Goal: Task Accomplishment & Management: Use online tool/utility

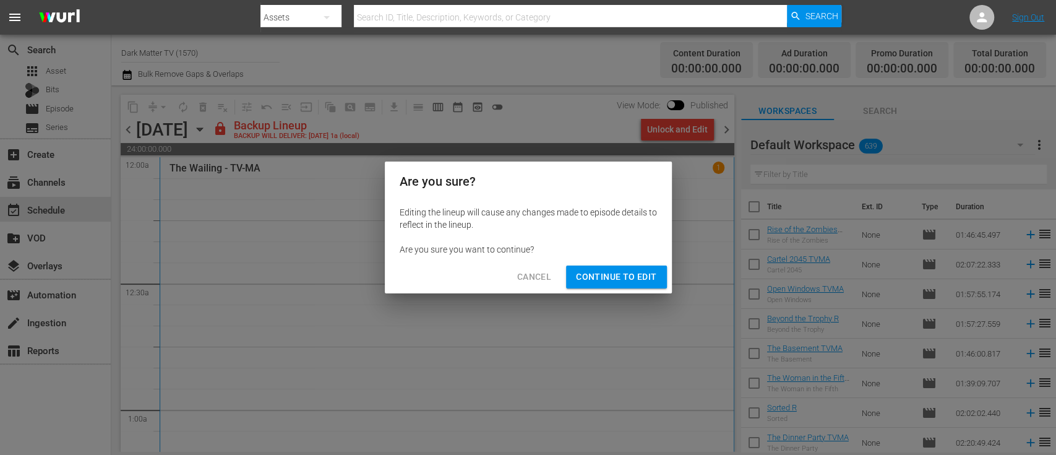
drag, startPoint x: 607, startPoint y: 290, endPoint x: 610, endPoint y: 278, distance: 12.2
click at [610, 278] on div "Cancel Continue to Edit" at bounding box center [528, 277] width 287 height 33
click at [610, 278] on span "Continue to Edit" at bounding box center [616, 276] width 80 height 15
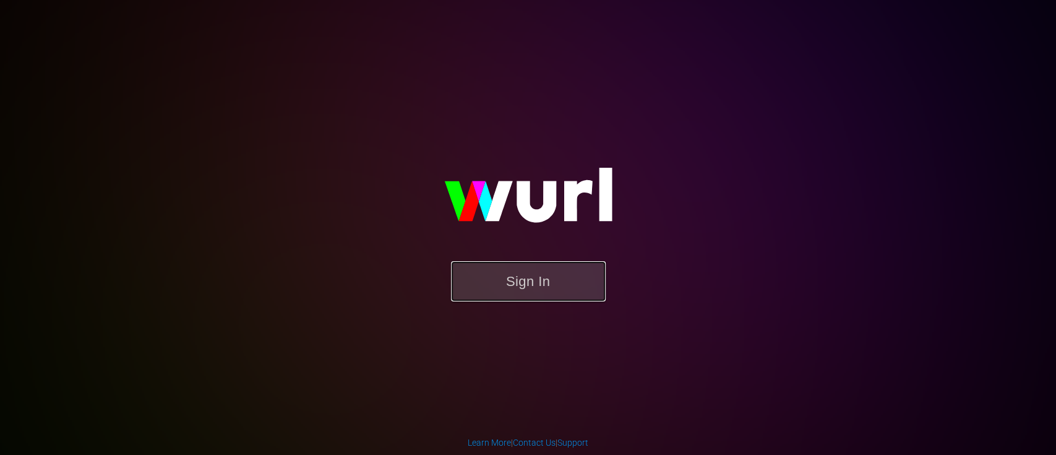
click at [530, 295] on button "Sign In" at bounding box center [528, 281] width 155 height 40
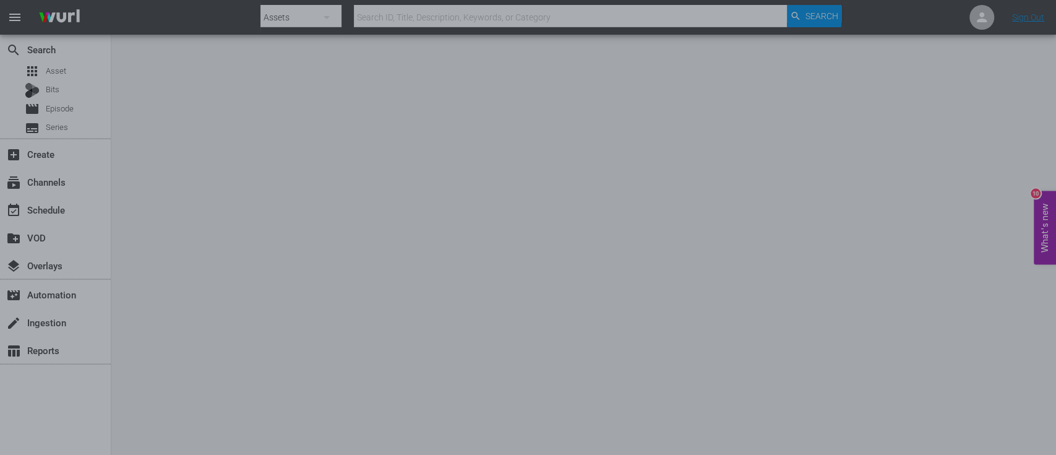
click at [285, 148] on div at bounding box center [528, 227] width 1056 height 455
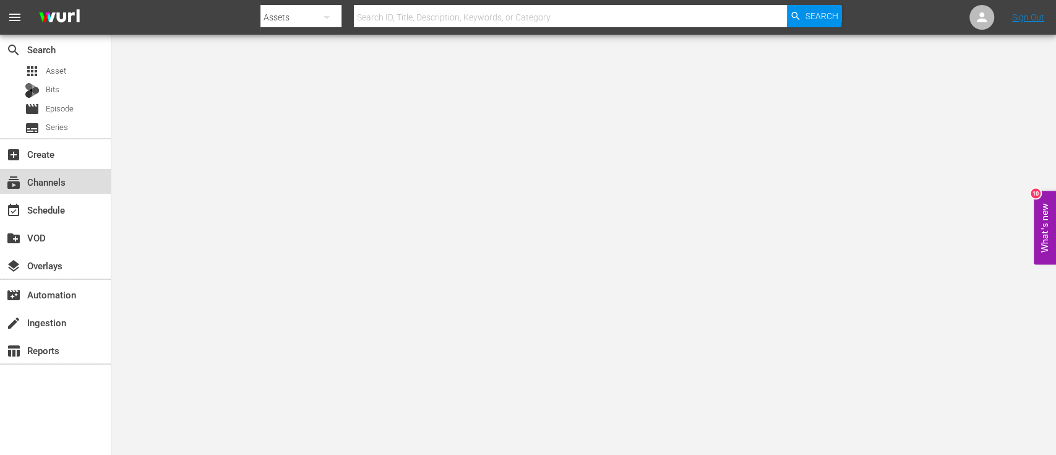
click at [72, 181] on div "subscriptions Channels" at bounding box center [55, 181] width 111 height 25
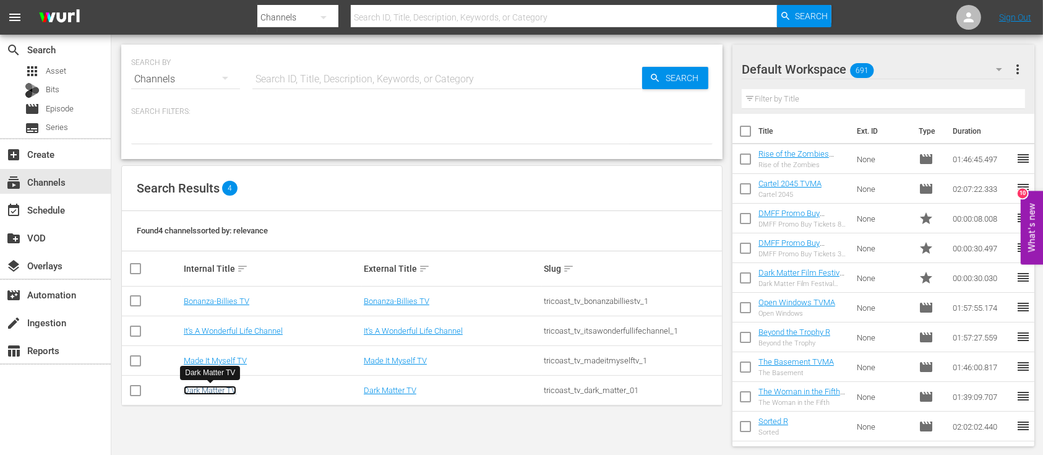
click at [222, 394] on link "Dark Matter TV" at bounding box center [210, 390] width 53 height 9
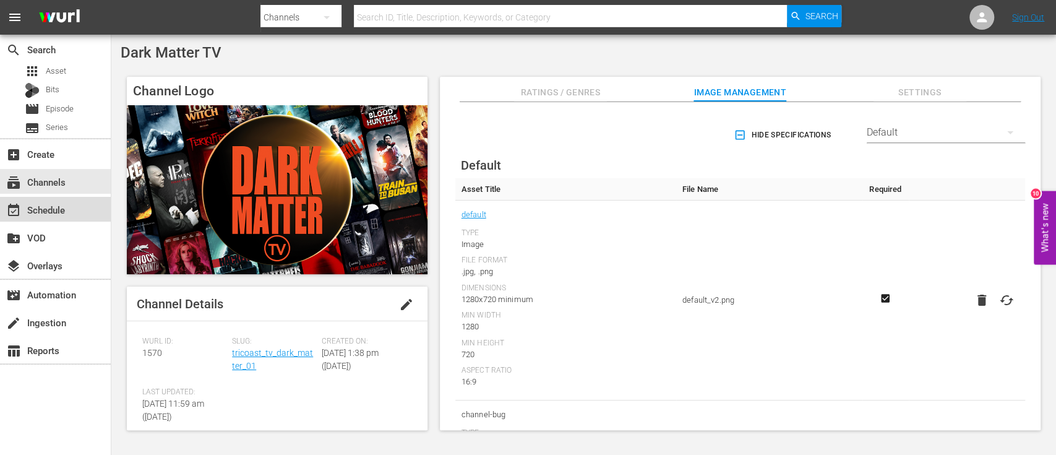
click at [54, 207] on div "event_available Schedule" at bounding box center [34, 207] width 69 height 11
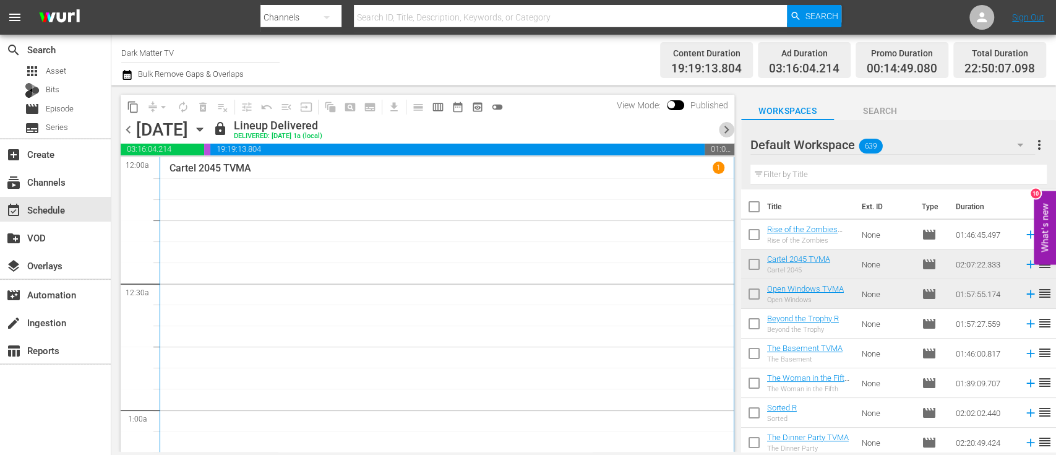
click at [732, 126] on span "chevron_right" at bounding box center [726, 129] width 15 height 15
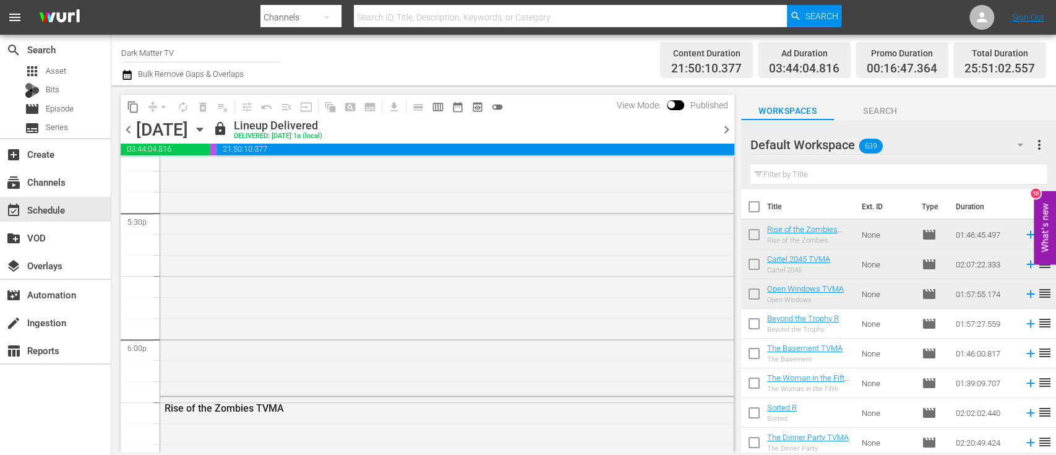
scroll to position [4418, 0]
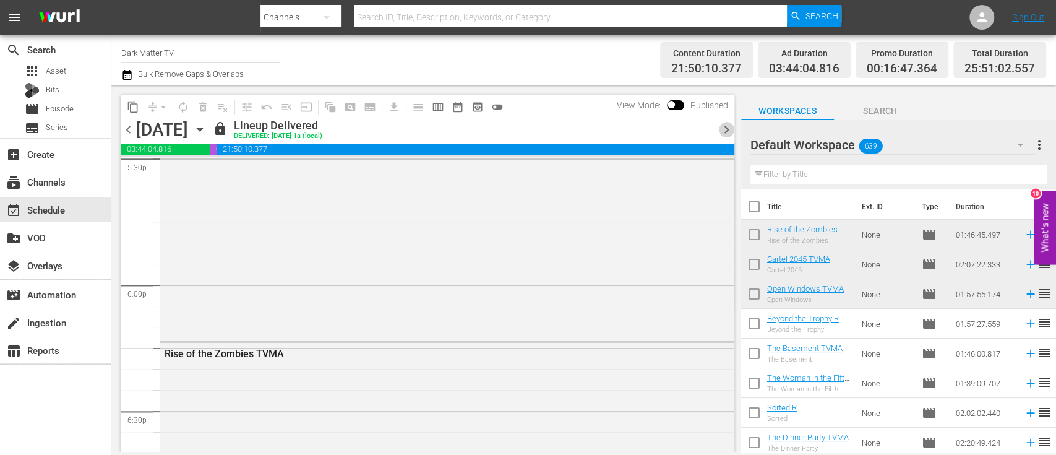
click at [728, 129] on span "chevron_right" at bounding box center [726, 129] width 15 height 15
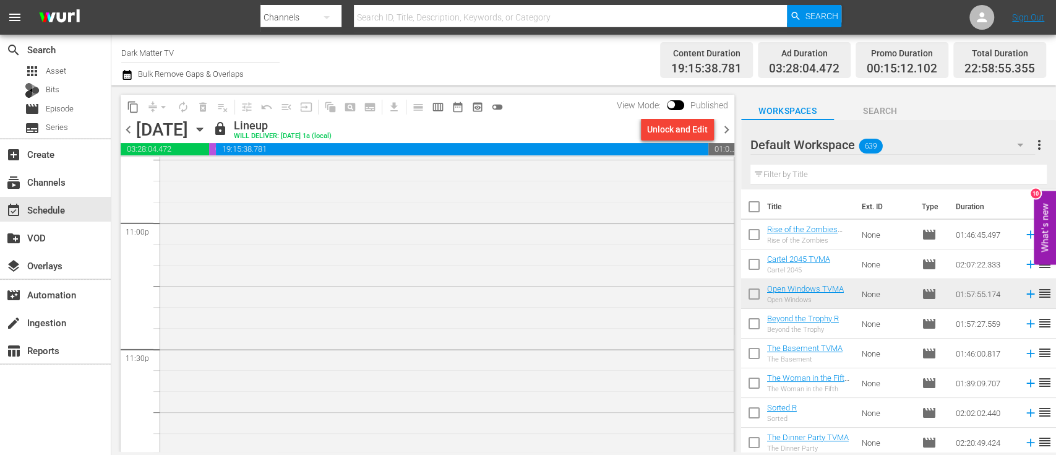
scroll to position [5980, 0]
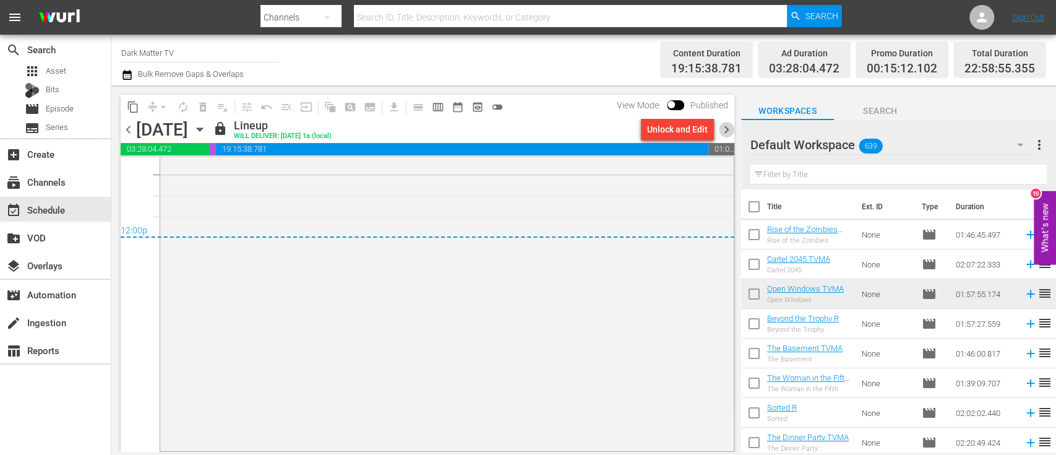
click at [727, 126] on span "chevron_right" at bounding box center [726, 129] width 15 height 15
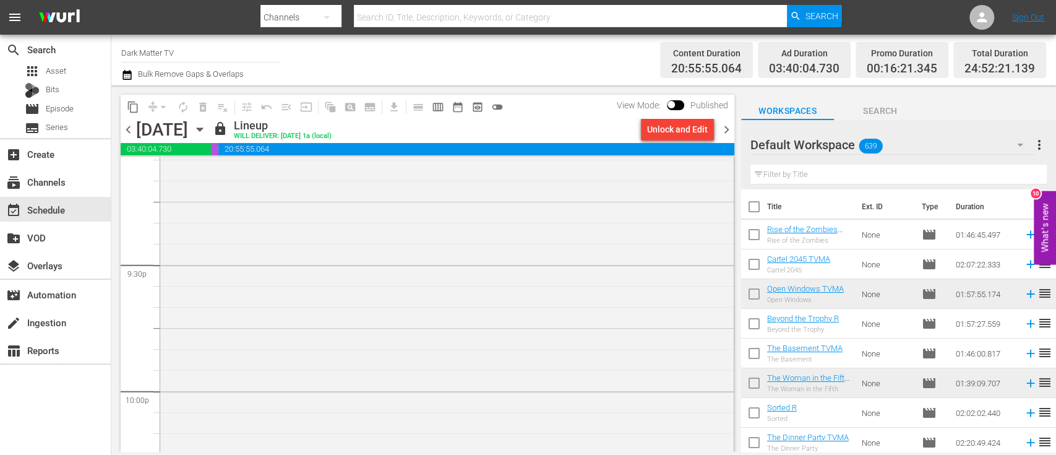
scroll to position [5304, 0]
click at [725, 127] on span "chevron_right" at bounding box center [726, 129] width 15 height 15
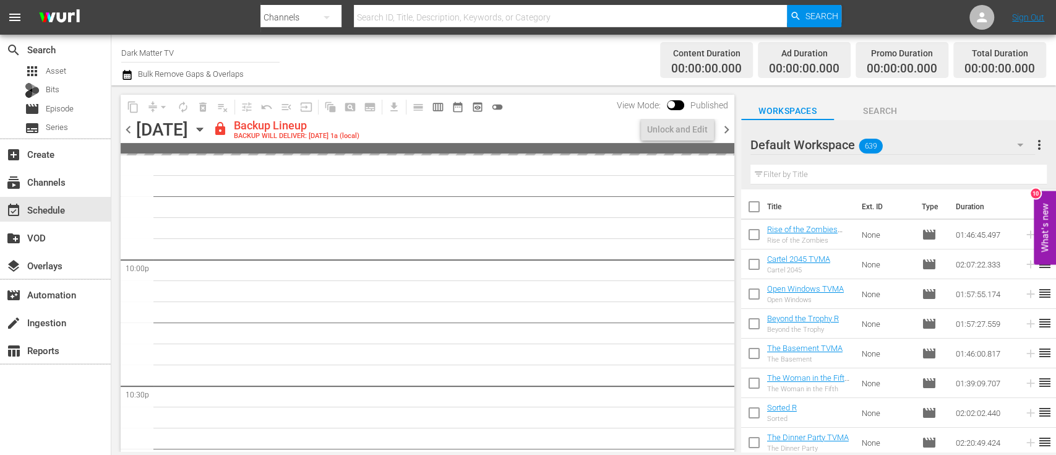
scroll to position [5430, 0]
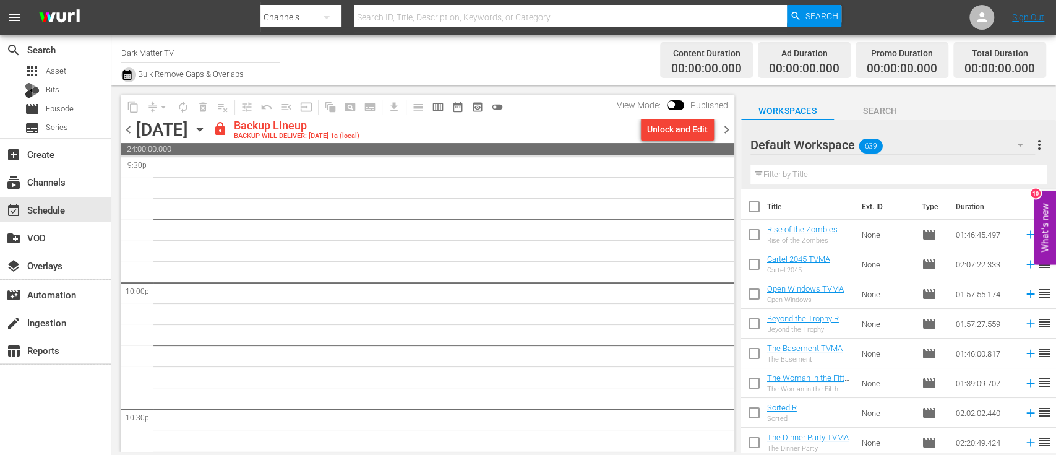
click at [127, 76] on icon "button" at bounding box center [127, 74] width 12 height 15
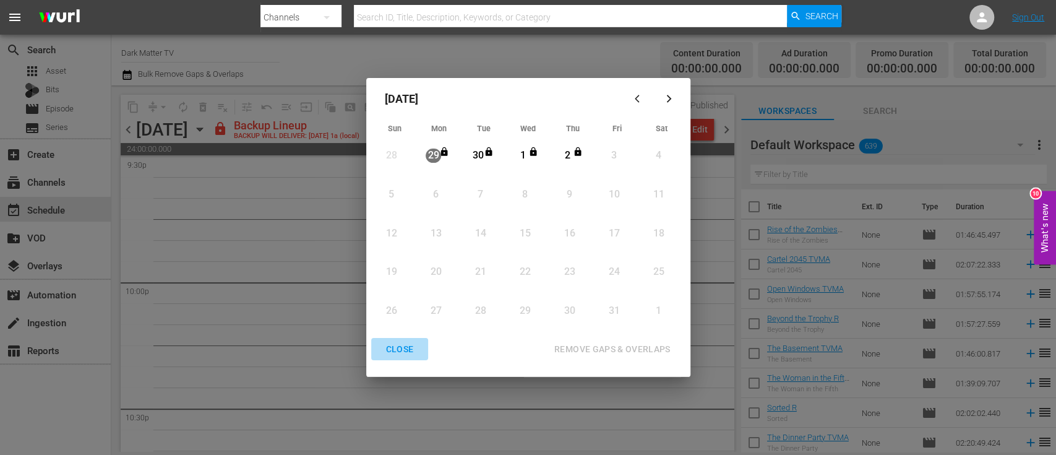
click at [401, 348] on div "CLOSE" at bounding box center [400, 349] width 48 height 15
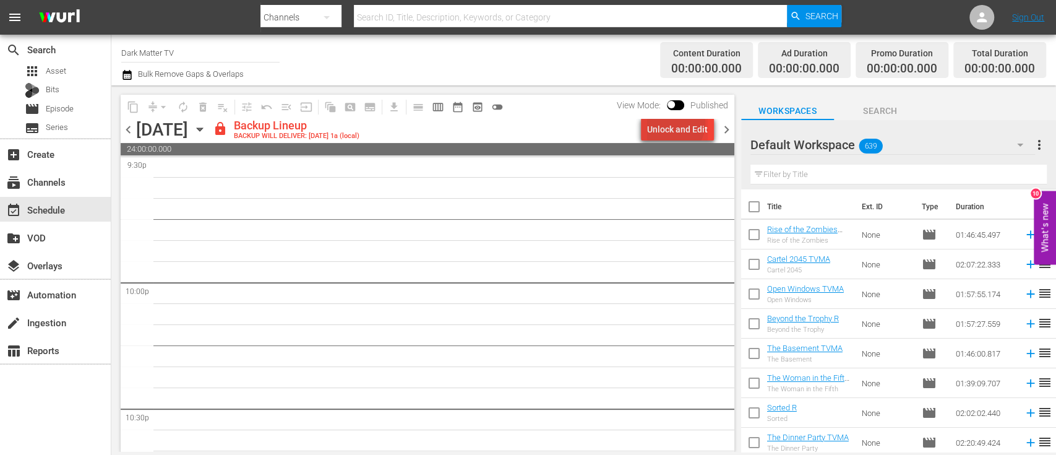
click at [675, 123] on div "Unlock and Edit" at bounding box center [677, 129] width 61 height 22
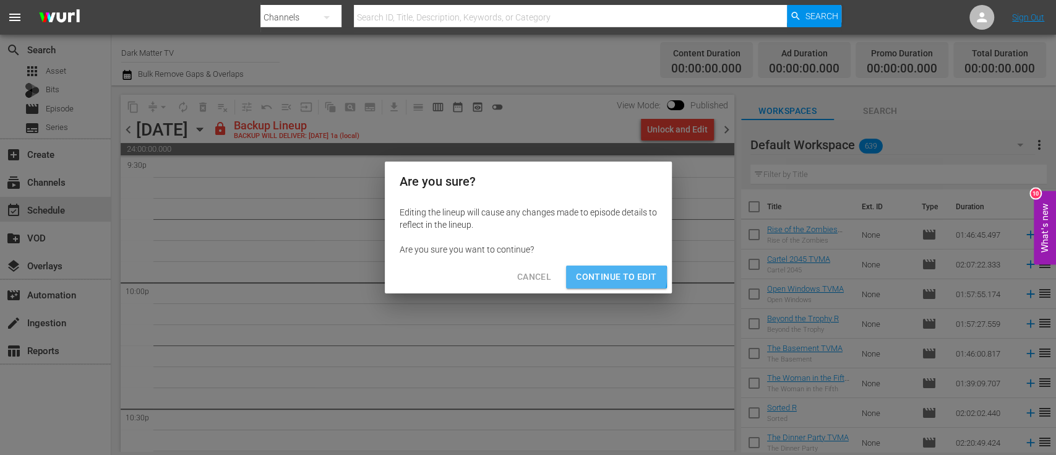
click at [598, 275] on span "Continue to Edit" at bounding box center [616, 276] width 80 height 15
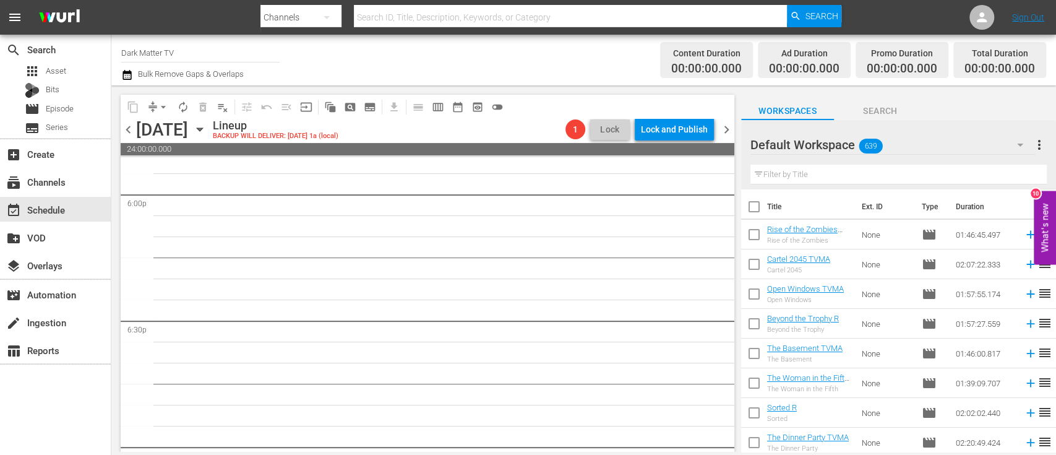
scroll to position [4366, 0]
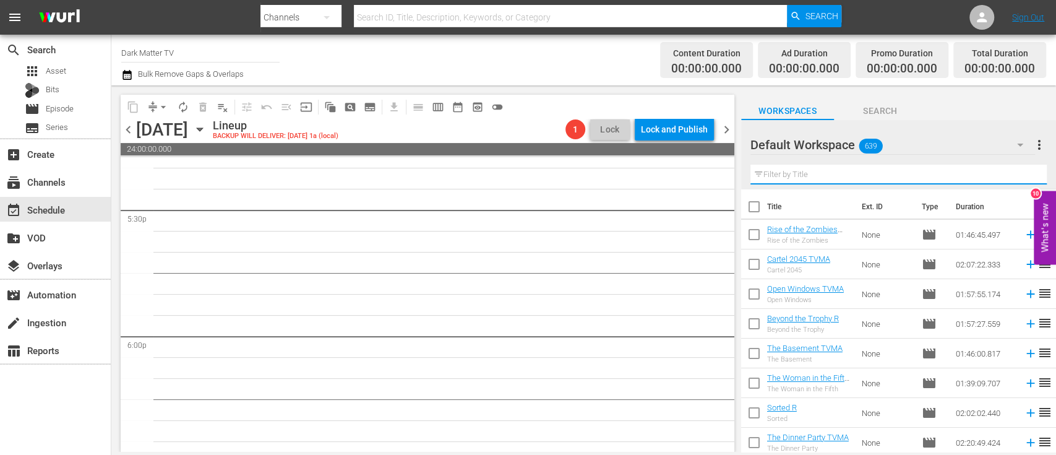
click at [817, 179] on input "text" at bounding box center [899, 175] width 296 height 20
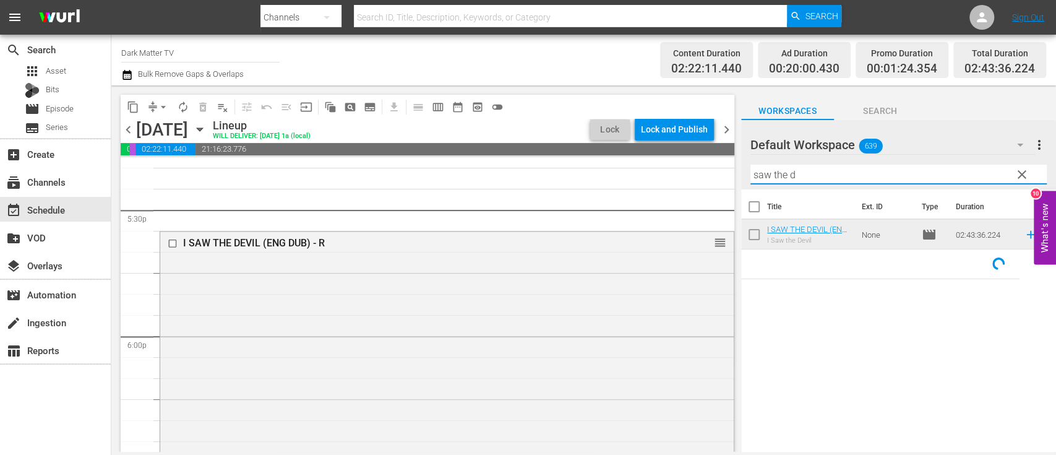
drag, startPoint x: 811, startPoint y: 173, endPoint x: 676, endPoint y: 163, distance: 135.3
click at [676, 163] on div "content_copy compress arrow_drop_down autorenew_outlined delete_forever_outline…" at bounding box center [583, 268] width 945 height 366
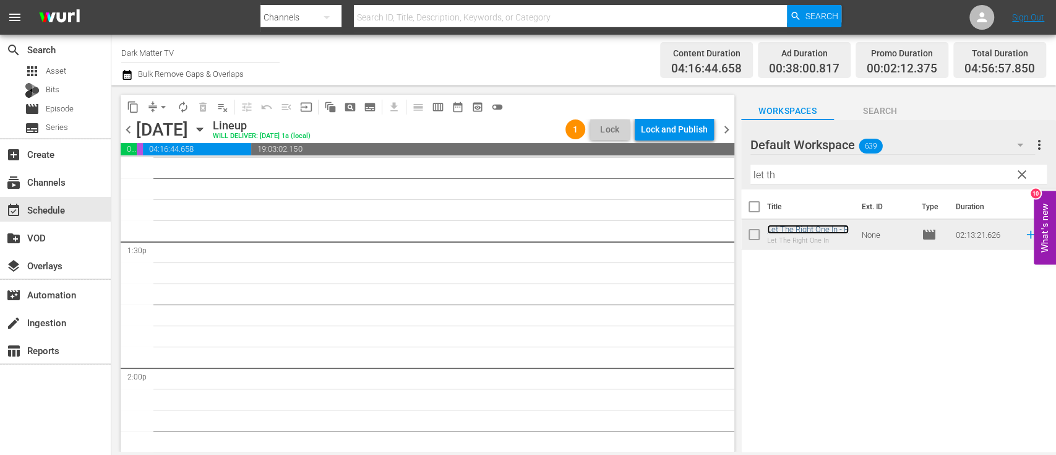
scroll to position [3248, 0]
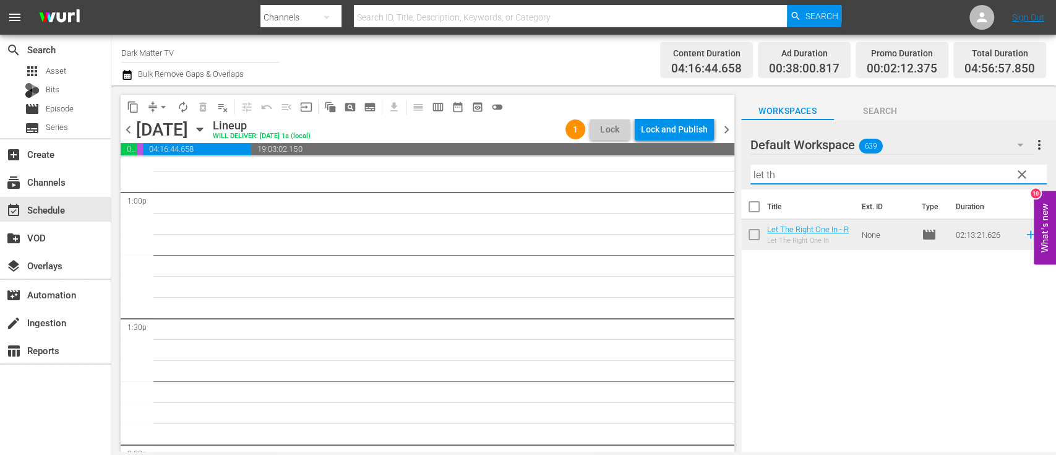
drag, startPoint x: 790, startPoint y: 183, endPoint x: 672, endPoint y: 167, distance: 119.8
click at [672, 167] on div "content_copy compress arrow_drop_down autorenew_outlined delete_forever_outline…" at bounding box center [583, 268] width 945 height 366
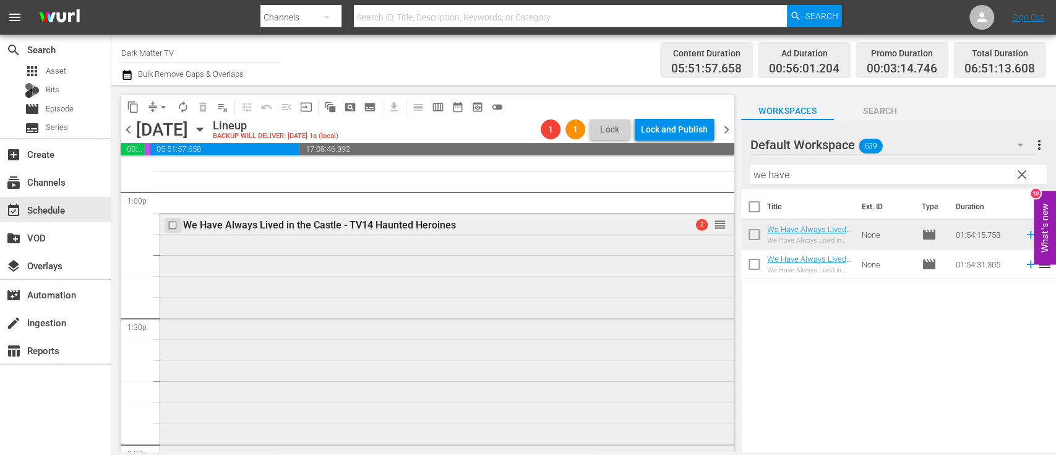
click at [171, 226] on input "checkbox" at bounding box center [174, 225] width 13 height 11
click at [207, 111] on span "delete_forever_outlined" at bounding box center [203, 107] width 12 height 12
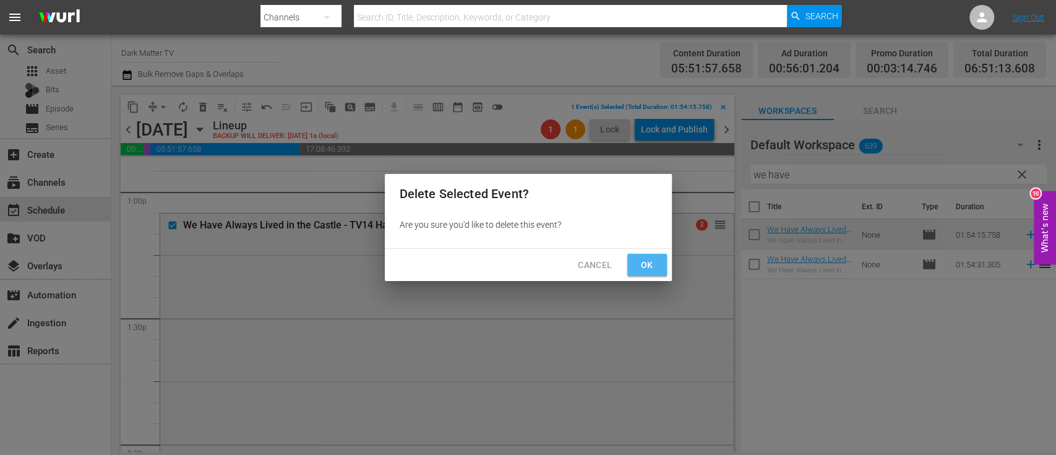
click at [649, 262] on span "Ok" at bounding box center [647, 264] width 20 height 15
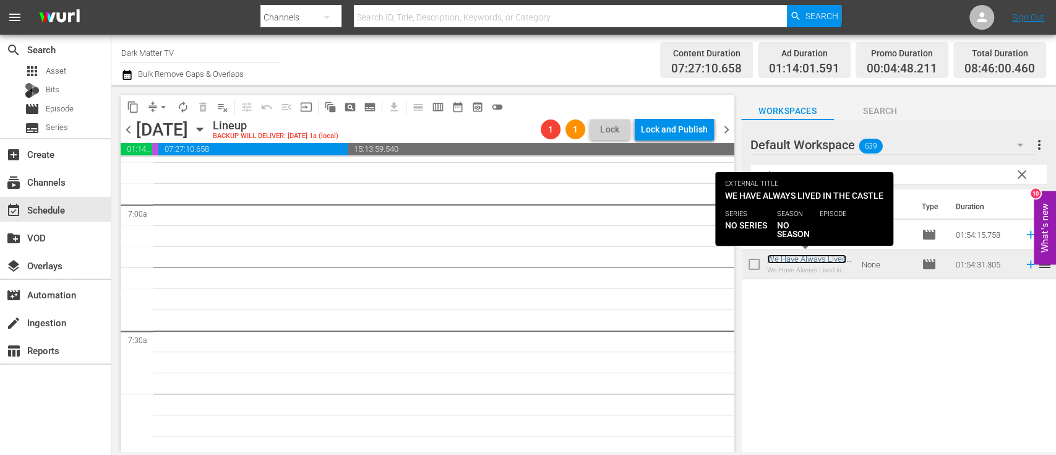
scroll to position [1716, 0]
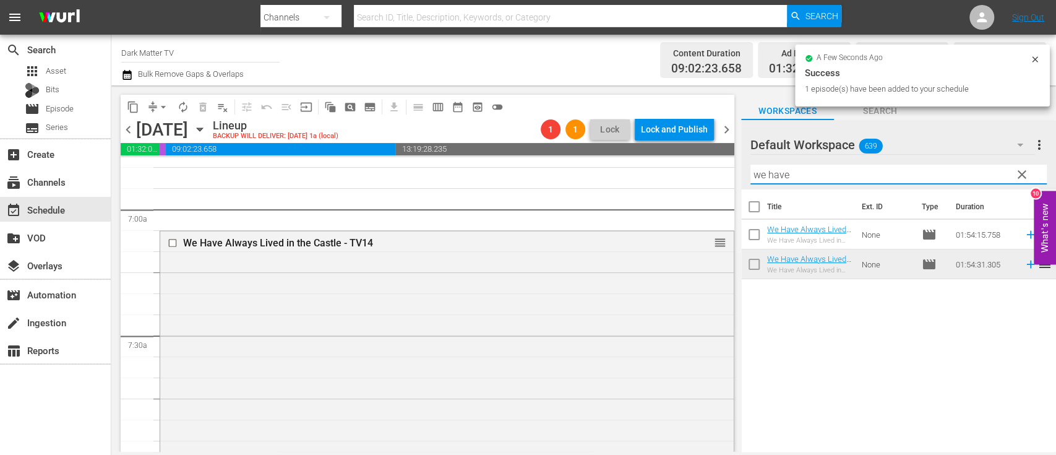
drag, startPoint x: 787, startPoint y: 177, endPoint x: 707, endPoint y: 180, distance: 79.3
click at [707, 180] on div "content_copy compress arrow_drop_down autorenew_outlined delete_forever_outline…" at bounding box center [583, 268] width 945 height 366
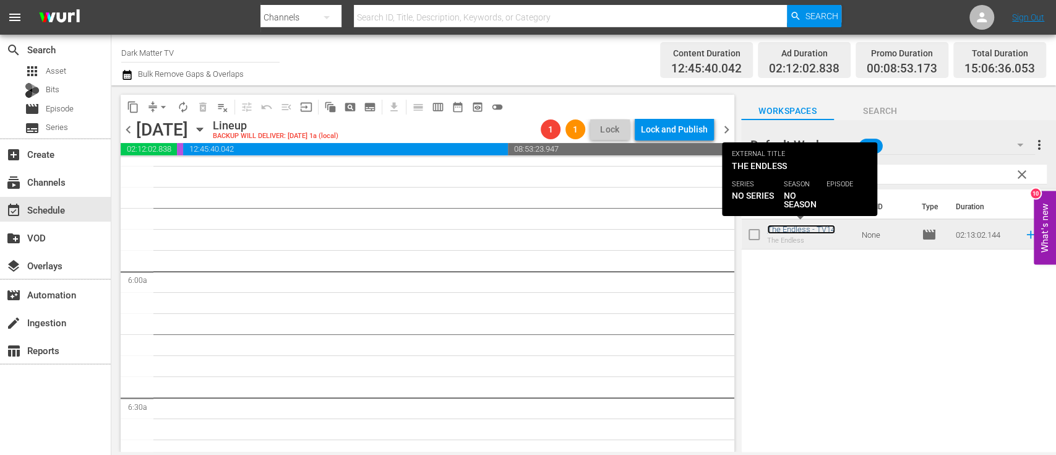
scroll to position [1401, 0]
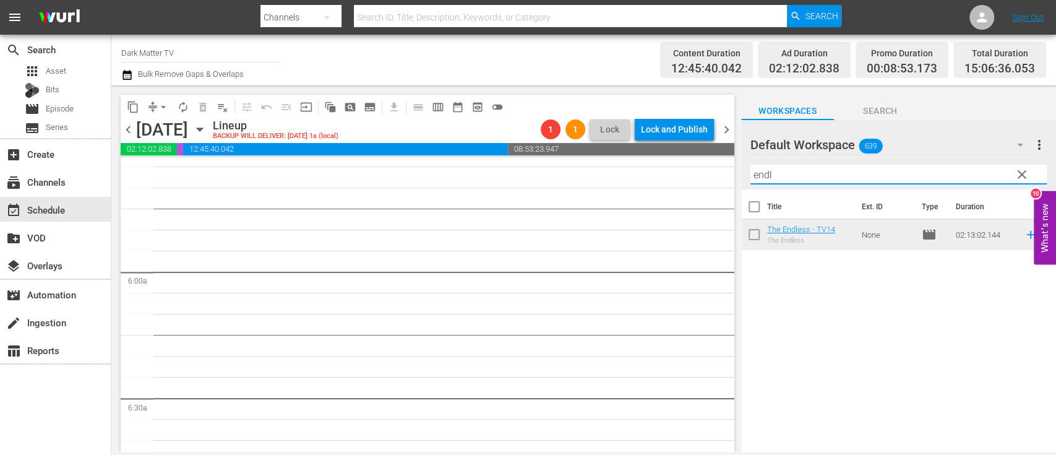
drag, startPoint x: 812, startPoint y: 175, endPoint x: 658, endPoint y: 177, distance: 154.1
click at [658, 177] on div "content_copy compress arrow_drop_down autorenew_outlined delete_forever_outline…" at bounding box center [583, 268] width 945 height 366
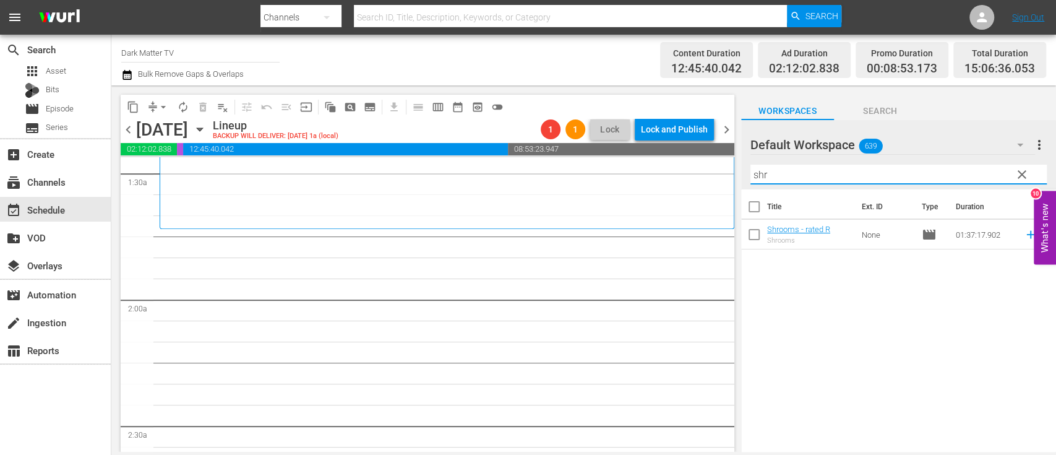
scroll to position [368, 0]
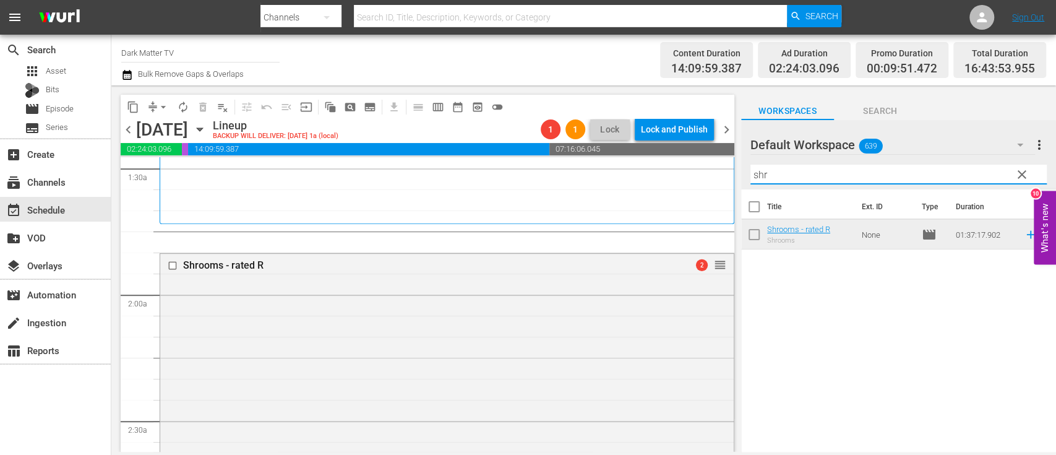
drag, startPoint x: 796, startPoint y: 181, endPoint x: 611, endPoint y: 140, distance: 189.0
click at [611, 140] on div "content_copy compress arrow_drop_down autorenew_outlined delete_forever_outline…" at bounding box center [583, 268] width 945 height 366
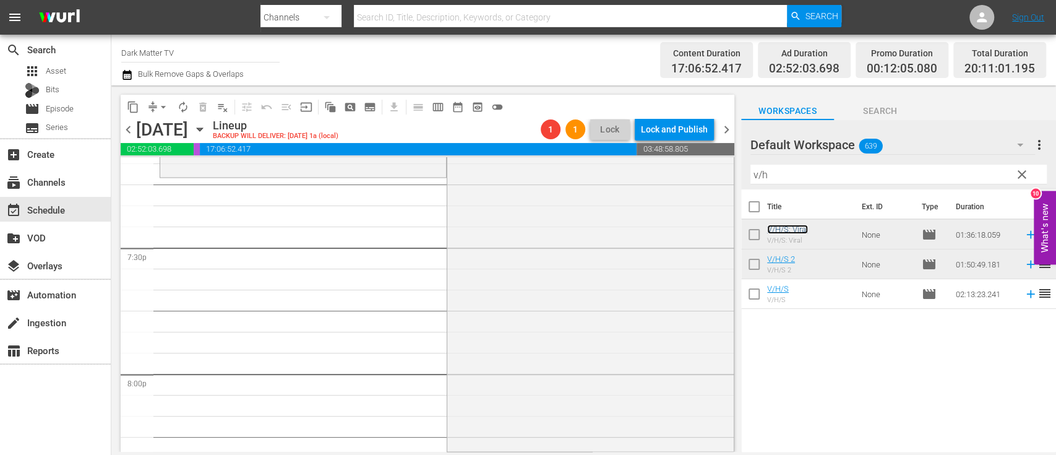
scroll to position [4875, 0]
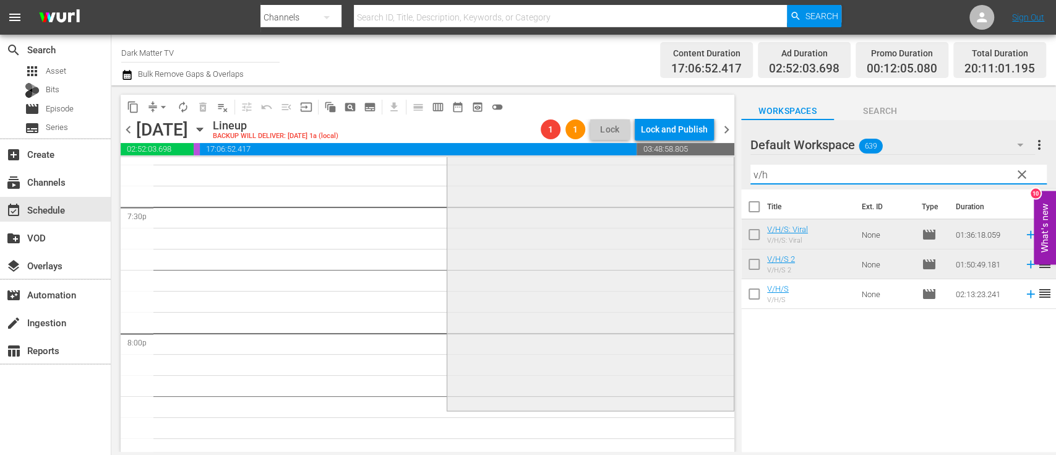
drag, startPoint x: 777, startPoint y: 173, endPoint x: 631, endPoint y: 169, distance: 146.7
click at [631, 169] on div "content_copy compress arrow_drop_down autorenew_outlined delete_forever_outline…" at bounding box center [583, 268] width 945 height 366
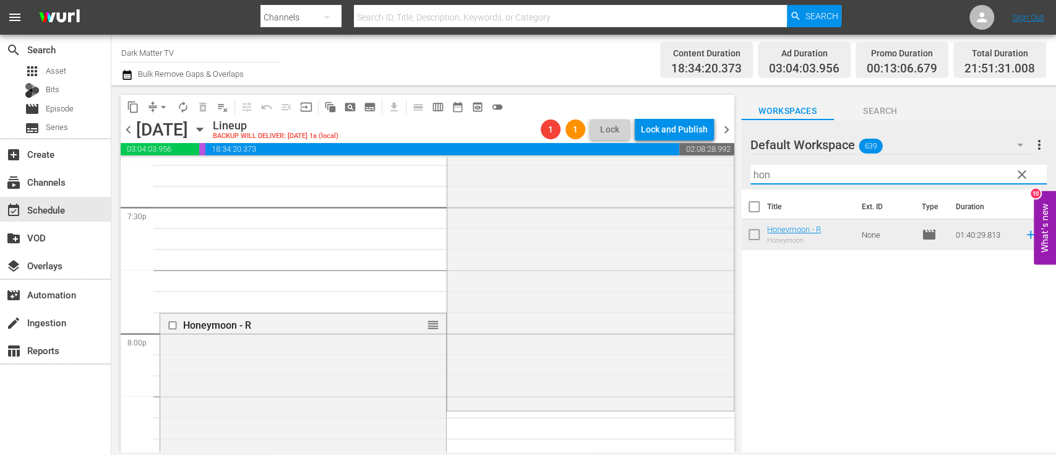
drag, startPoint x: 769, startPoint y: 173, endPoint x: 675, endPoint y: 144, distance: 98.3
click at [675, 144] on div "content_copy compress arrow_drop_down autorenew_outlined delete_forever_outline…" at bounding box center [583, 268] width 945 height 366
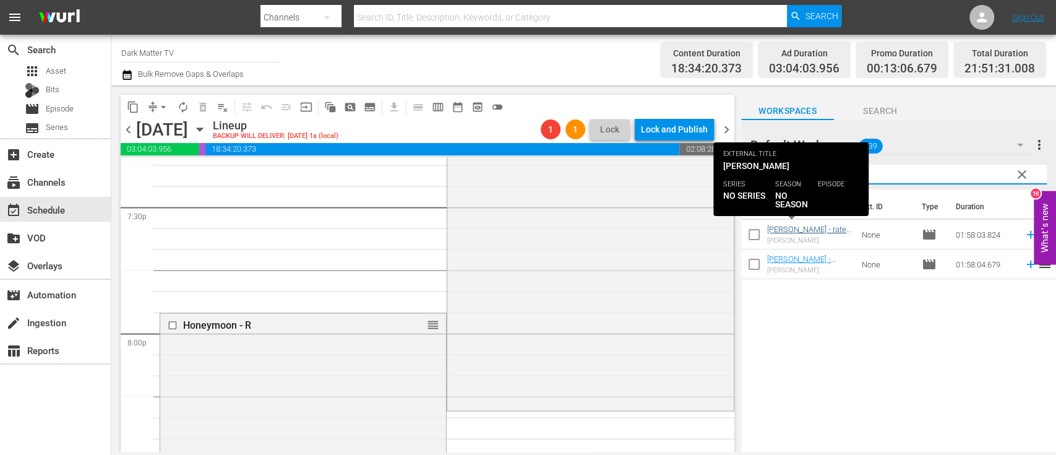
type input "anna"
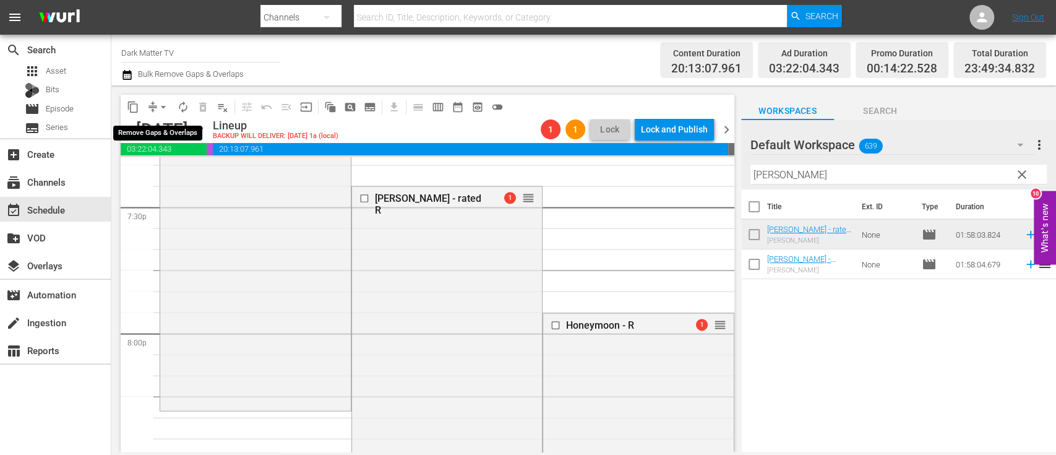
click at [162, 106] on span "arrow_drop_down" at bounding box center [163, 107] width 12 height 12
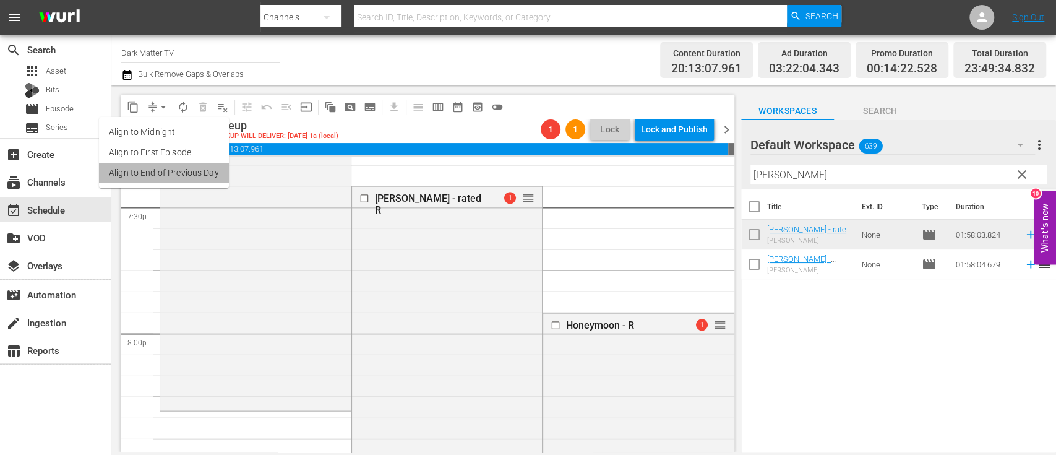
click at [168, 167] on li "Align to End of Previous Day" at bounding box center [164, 173] width 130 height 20
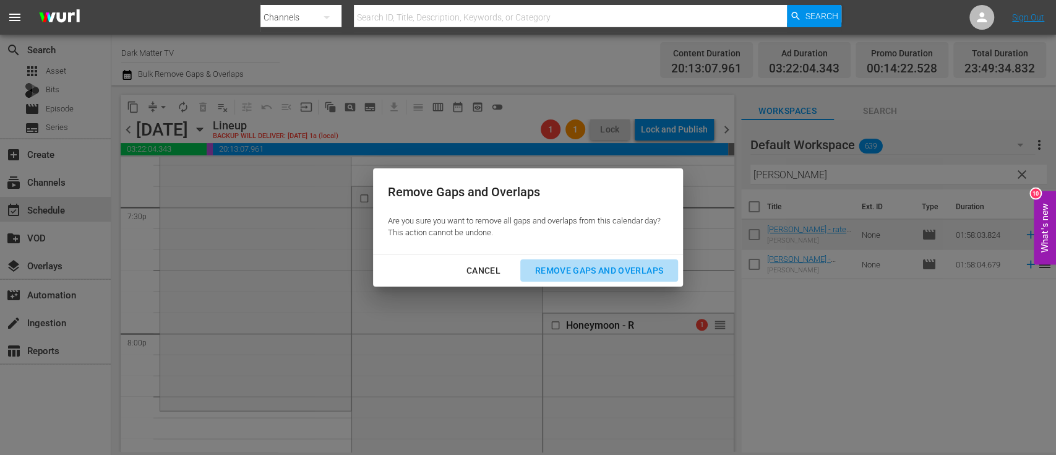
click at [584, 269] on div "Remove Gaps and Overlaps" at bounding box center [599, 270] width 148 height 15
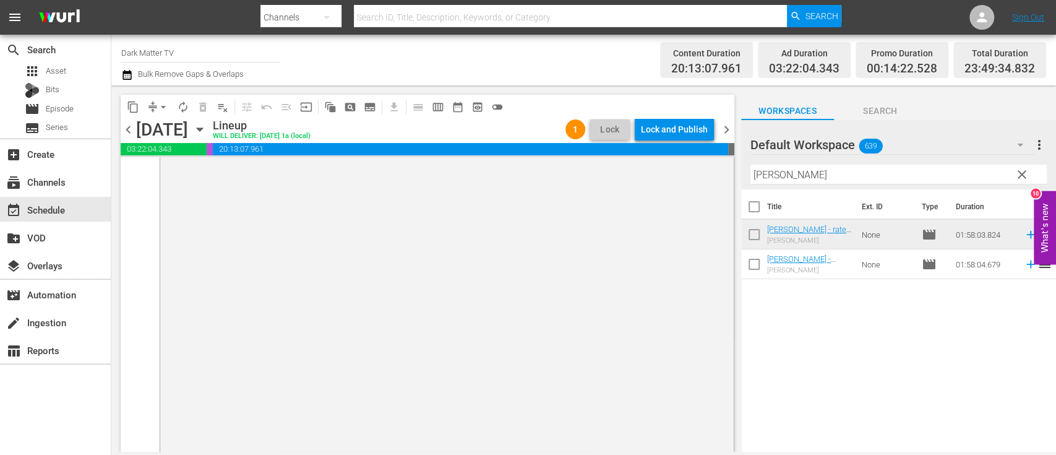
scroll to position [6156, 0]
click at [676, 129] on div "Lock and Publish" at bounding box center [674, 129] width 67 height 22
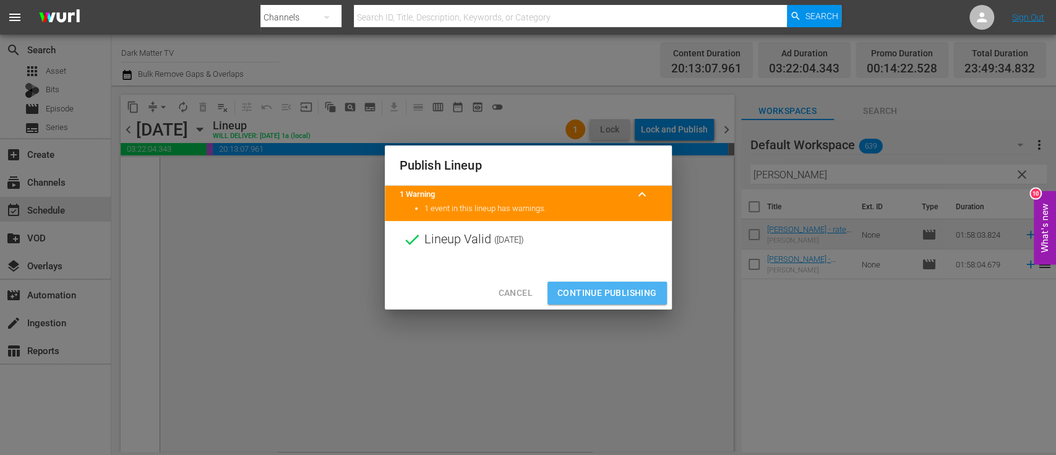
click at [618, 293] on span "Continue Publishing" at bounding box center [608, 292] width 100 height 15
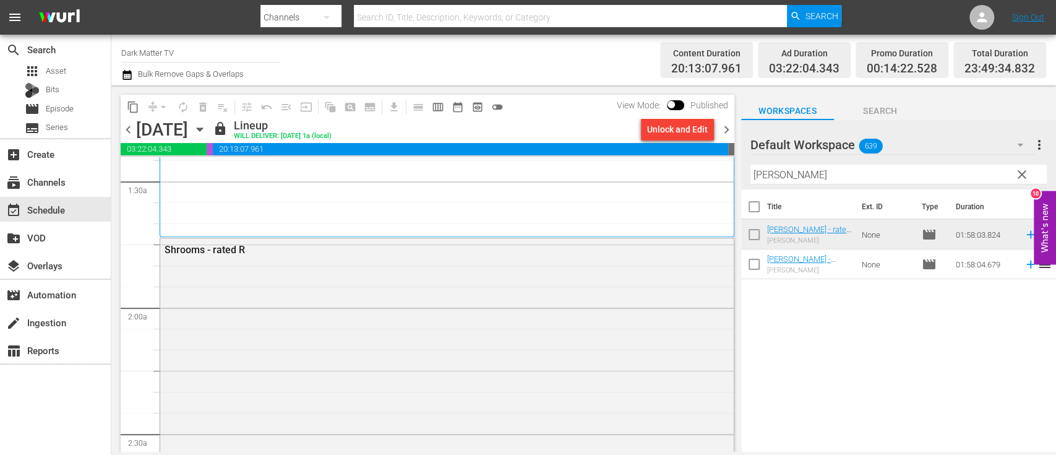
scroll to position [0, 0]
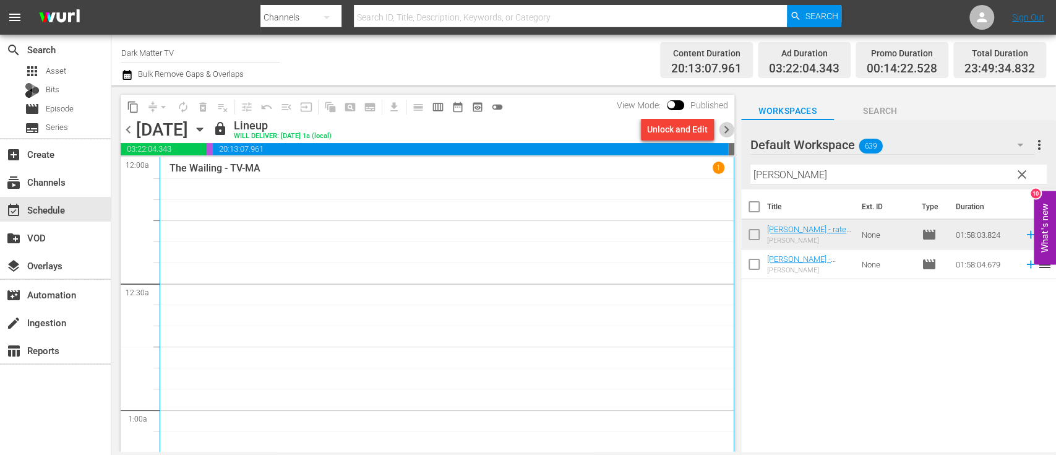
click at [726, 124] on span "chevron_right" at bounding box center [726, 129] width 15 height 15
